Goal: Transaction & Acquisition: Purchase product/service

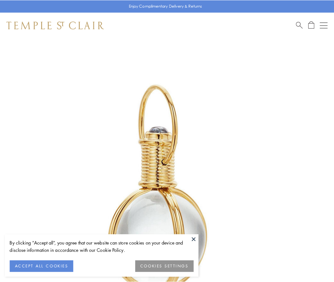
scroll to position [166, 0]
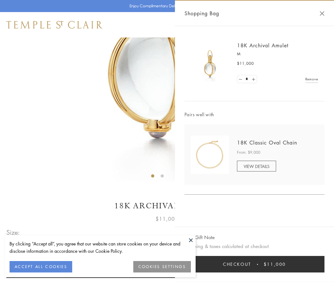
click at [254, 264] on button "Checkout $11,000" at bounding box center [254, 264] width 140 height 17
